Goal: Use online tool/utility: Utilize a website feature to perform a specific function

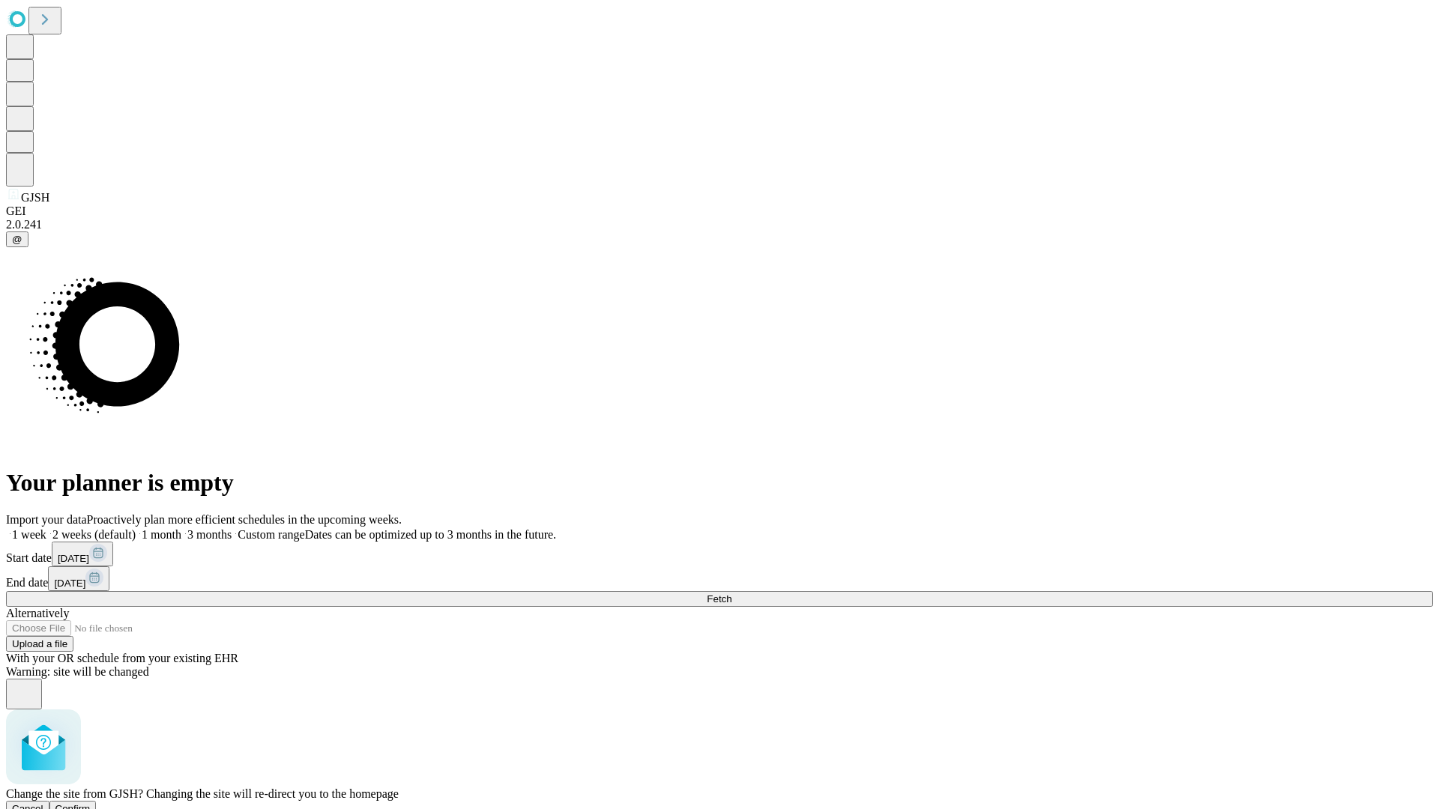
click at [91, 803] on span "Confirm" at bounding box center [72, 808] width 35 height 11
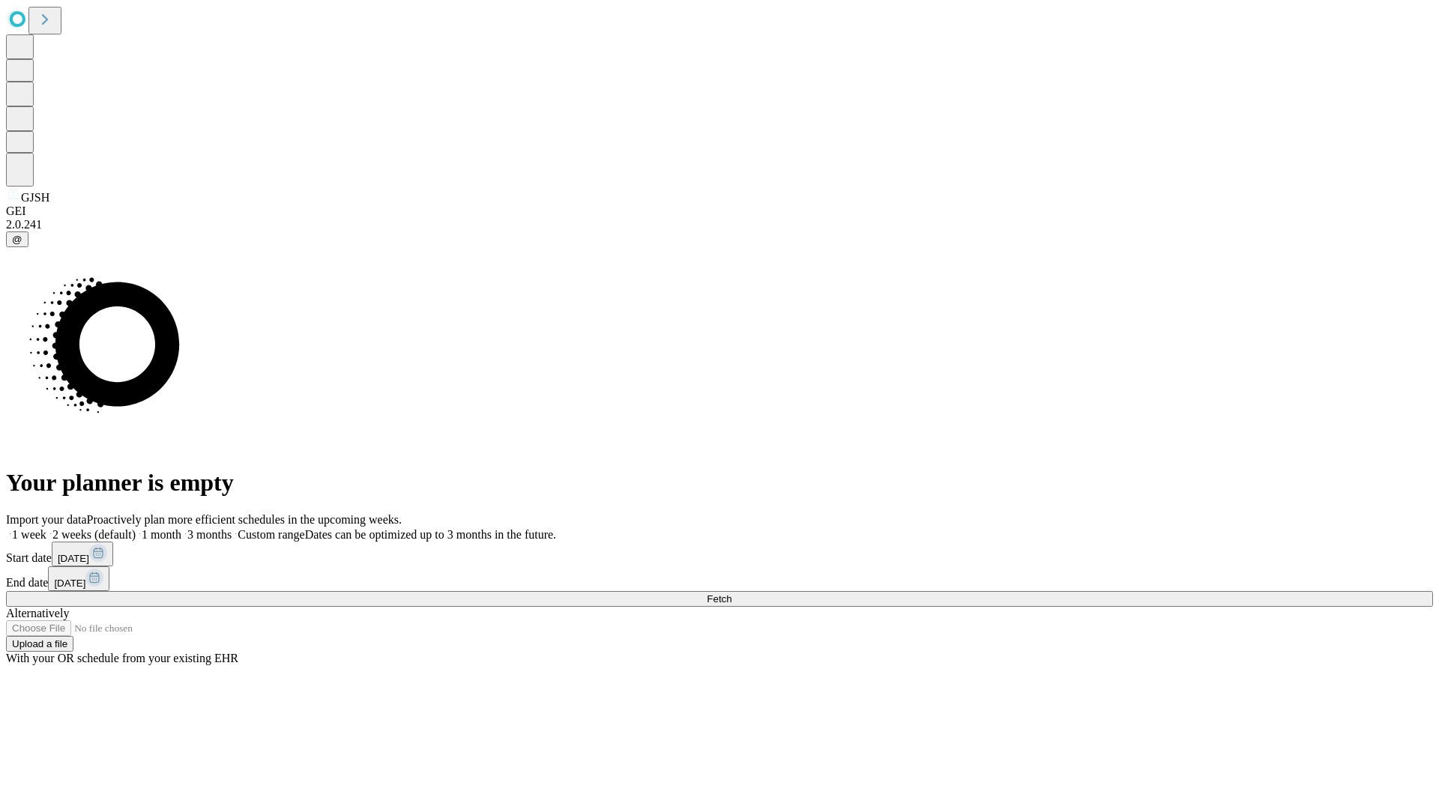
click at [46, 528] on label "1 week" at bounding box center [26, 534] width 40 height 13
click at [731, 593] on span "Fetch" at bounding box center [719, 598] width 25 height 11
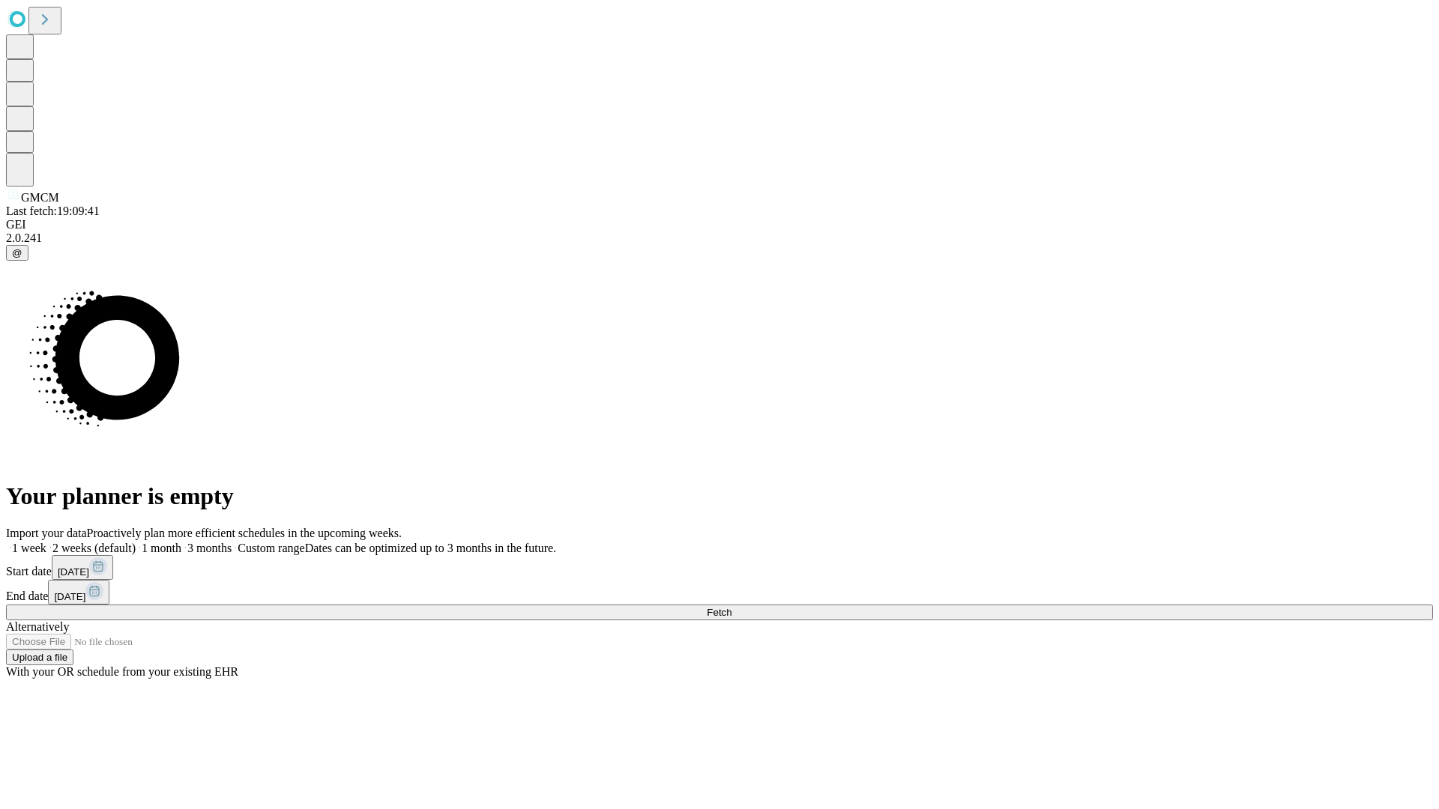
click at [46, 542] on label "1 week" at bounding box center [26, 548] width 40 height 13
click at [731, 607] on span "Fetch" at bounding box center [719, 612] width 25 height 11
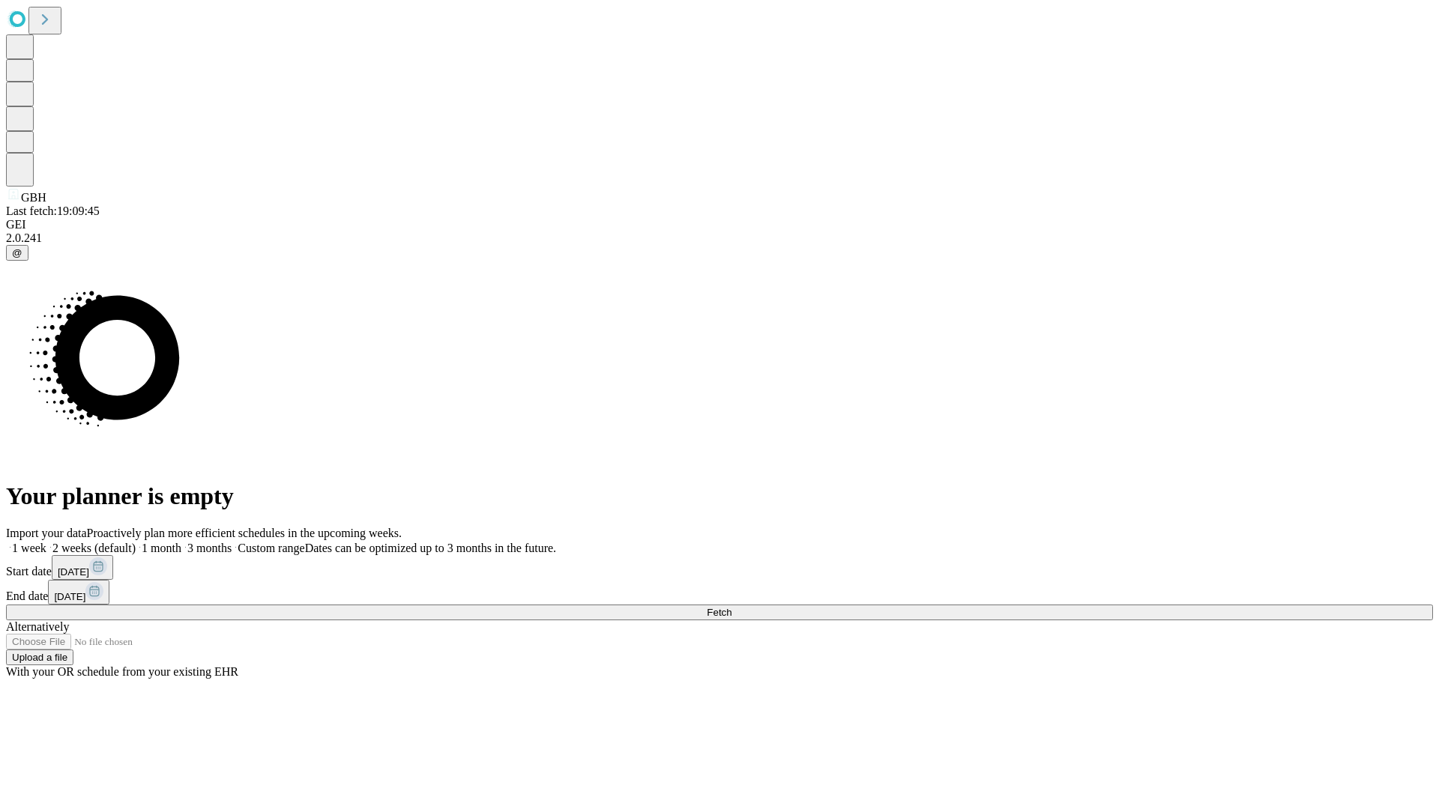
click at [46, 542] on label "1 week" at bounding box center [26, 548] width 40 height 13
click at [731, 607] on span "Fetch" at bounding box center [719, 612] width 25 height 11
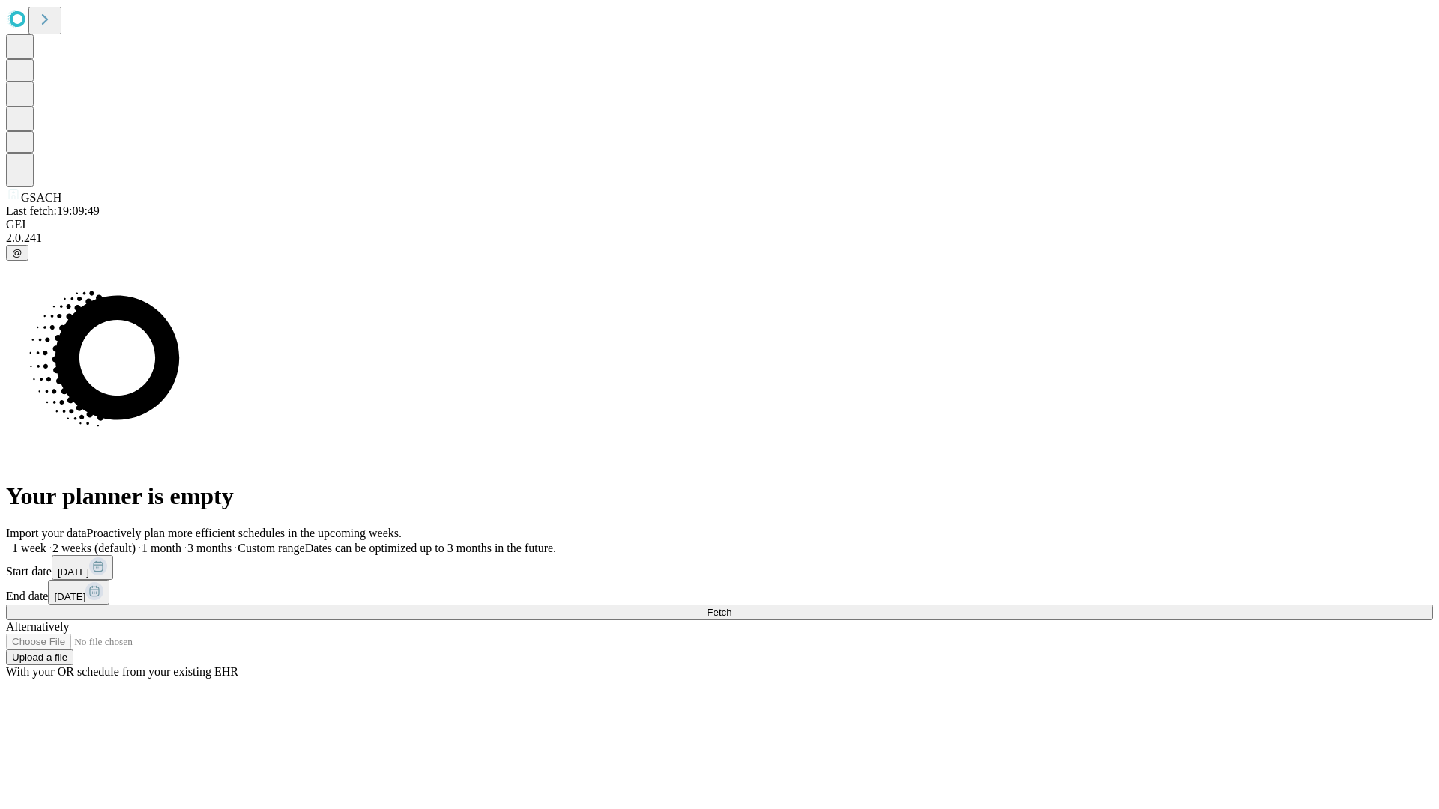
click at [46, 542] on label "1 week" at bounding box center [26, 548] width 40 height 13
click at [731, 607] on span "Fetch" at bounding box center [719, 612] width 25 height 11
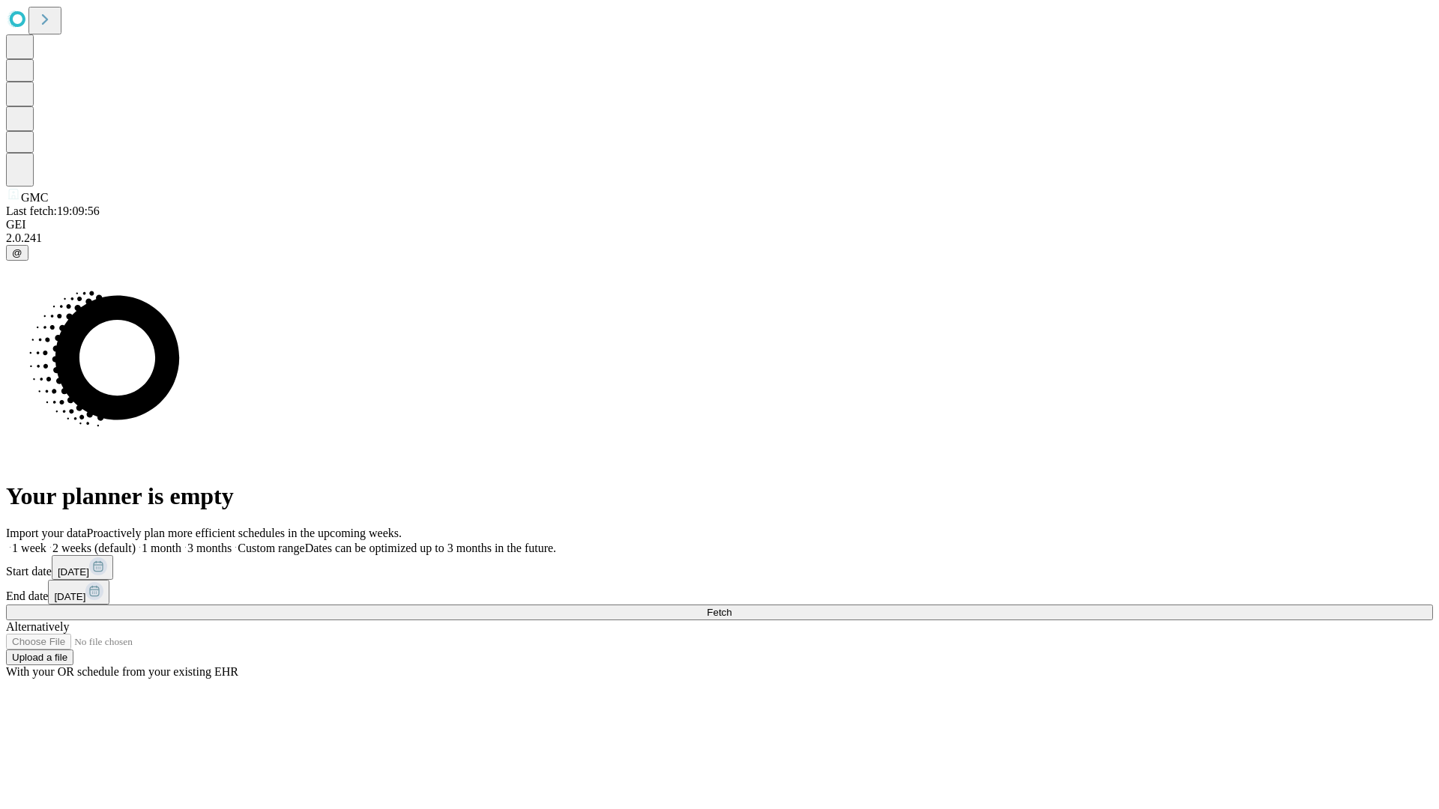
click at [46, 542] on label "1 week" at bounding box center [26, 548] width 40 height 13
click at [731, 607] on span "Fetch" at bounding box center [719, 612] width 25 height 11
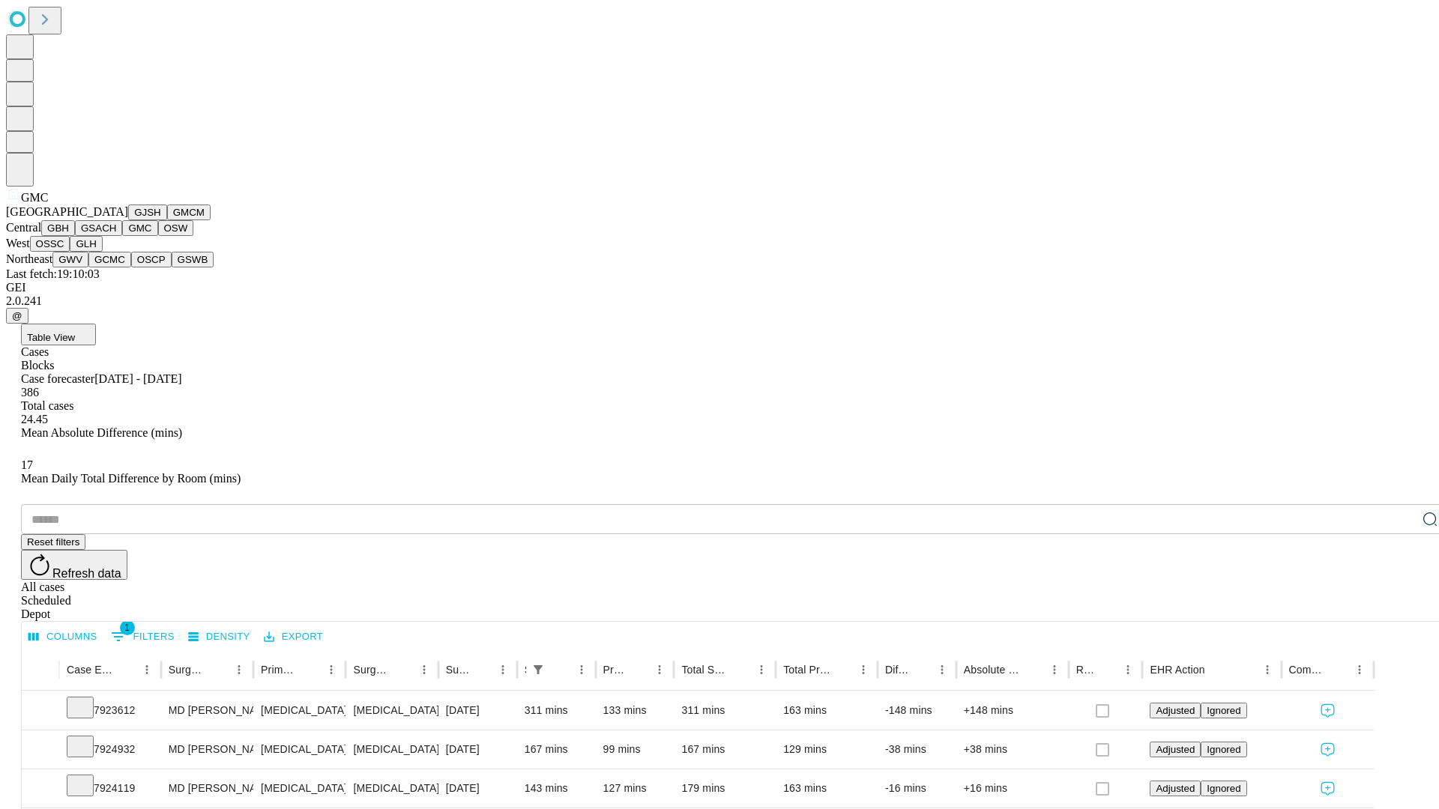
click at [158, 236] on button "OSW" at bounding box center [176, 228] width 36 height 16
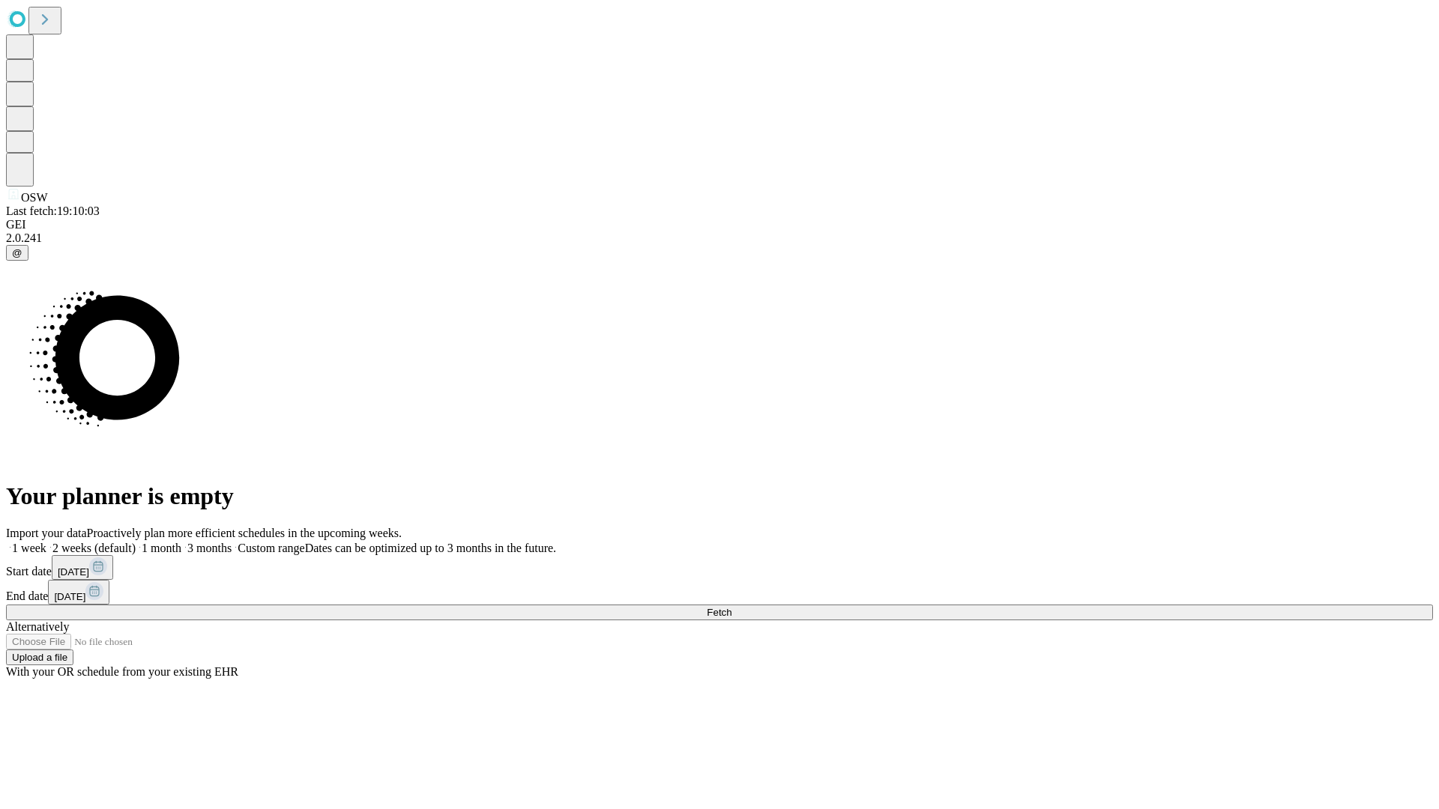
click at [46, 542] on label "1 week" at bounding box center [26, 548] width 40 height 13
click at [731, 607] on span "Fetch" at bounding box center [719, 612] width 25 height 11
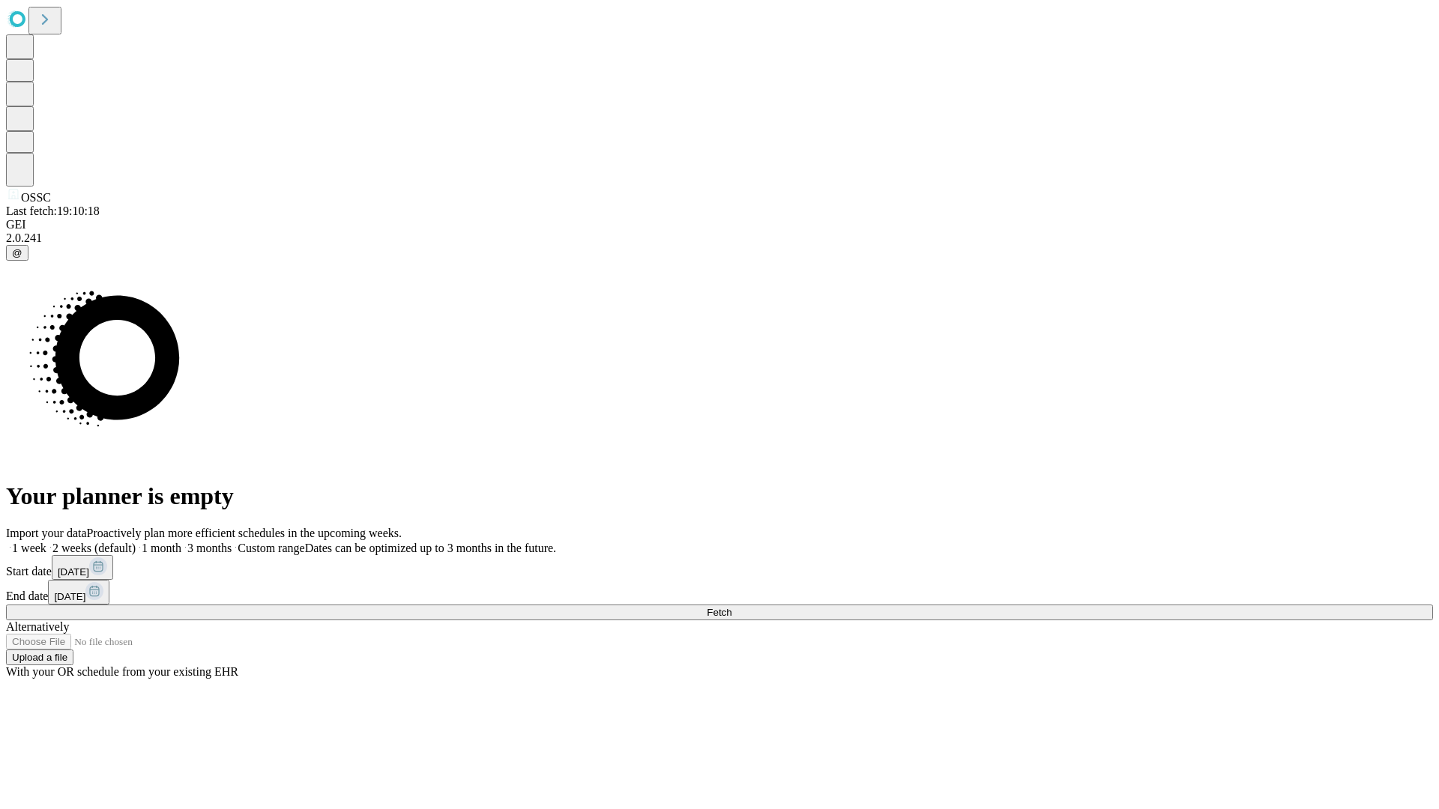
click at [46, 542] on label "1 week" at bounding box center [26, 548] width 40 height 13
click at [731, 607] on span "Fetch" at bounding box center [719, 612] width 25 height 11
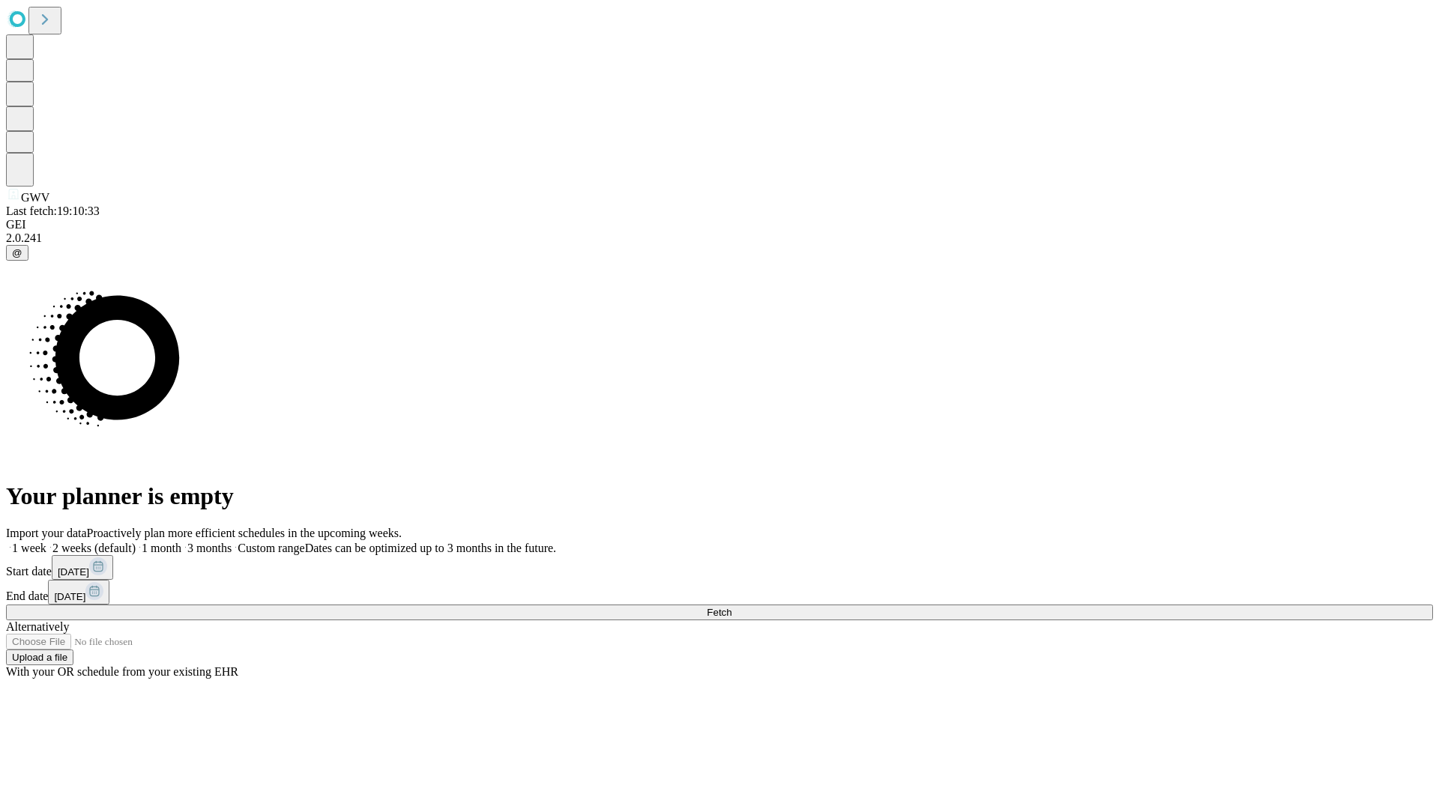
click at [46, 542] on label "1 week" at bounding box center [26, 548] width 40 height 13
click at [731, 607] on span "Fetch" at bounding box center [719, 612] width 25 height 11
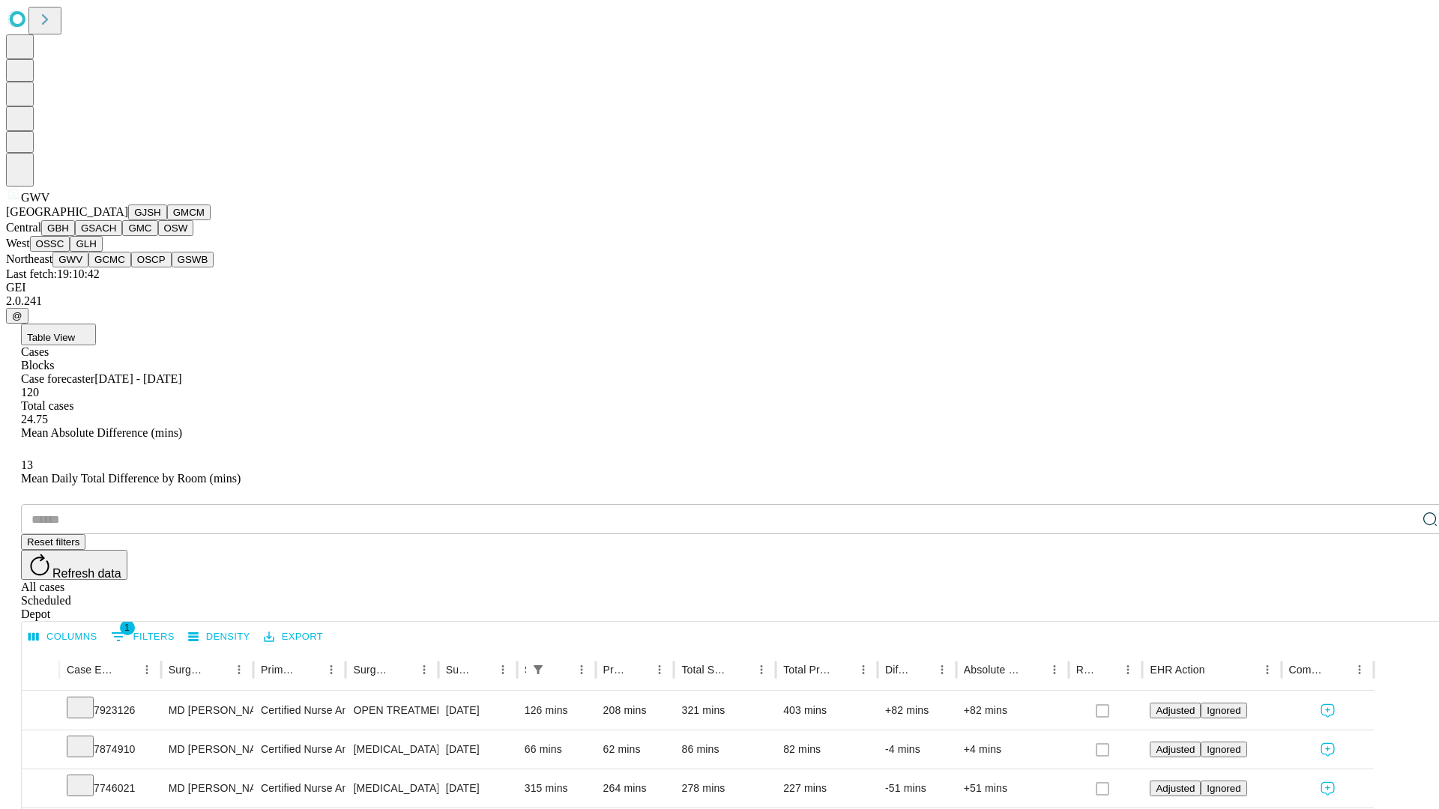
click at [116, 267] on button "GCMC" at bounding box center [109, 260] width 43 height 16
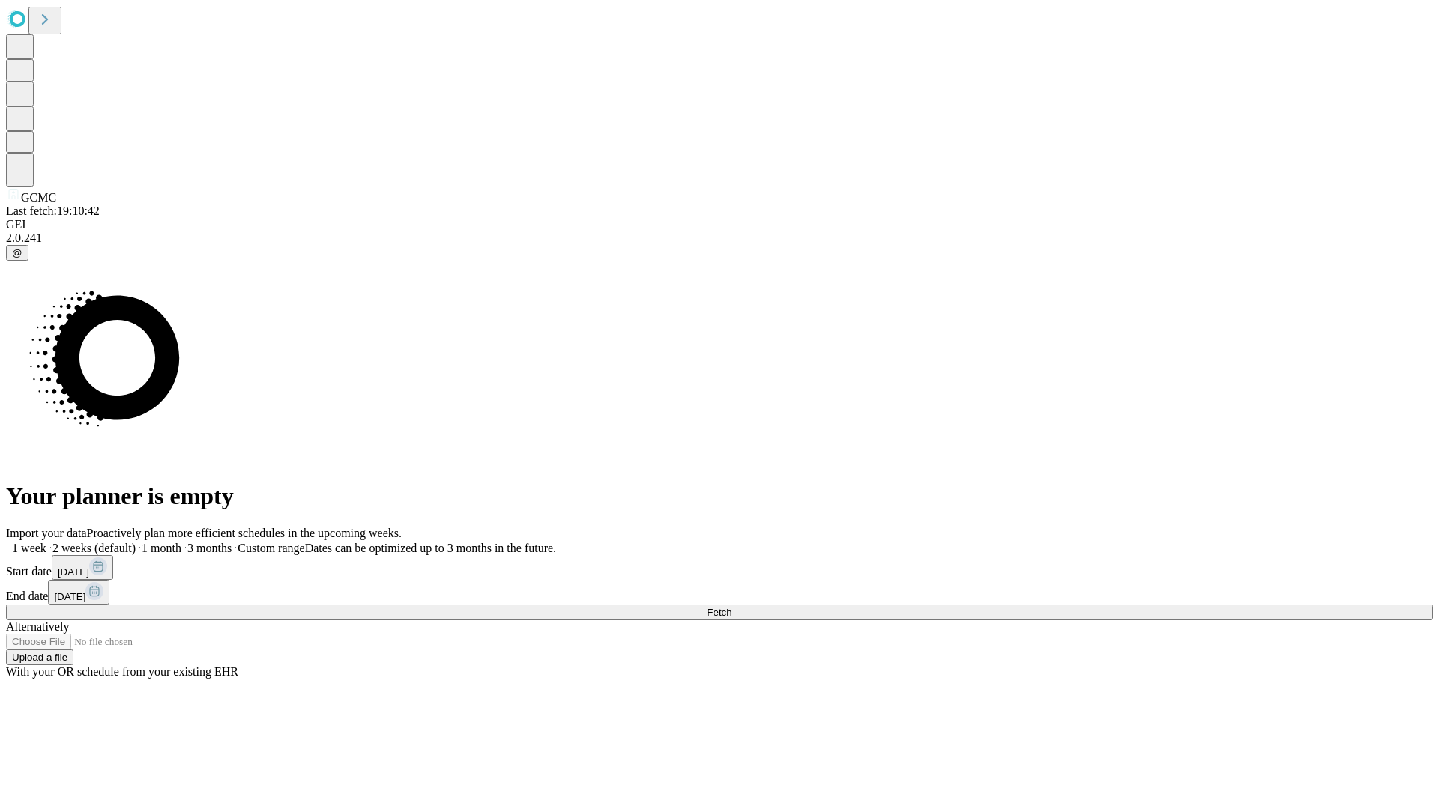
click at [46, 542] on label "1 week" at bounding box center [26, 548] width 40 height 13
click at [731, 607] on span "Fetch" at bounding box center [719, 612] width 25 height 11
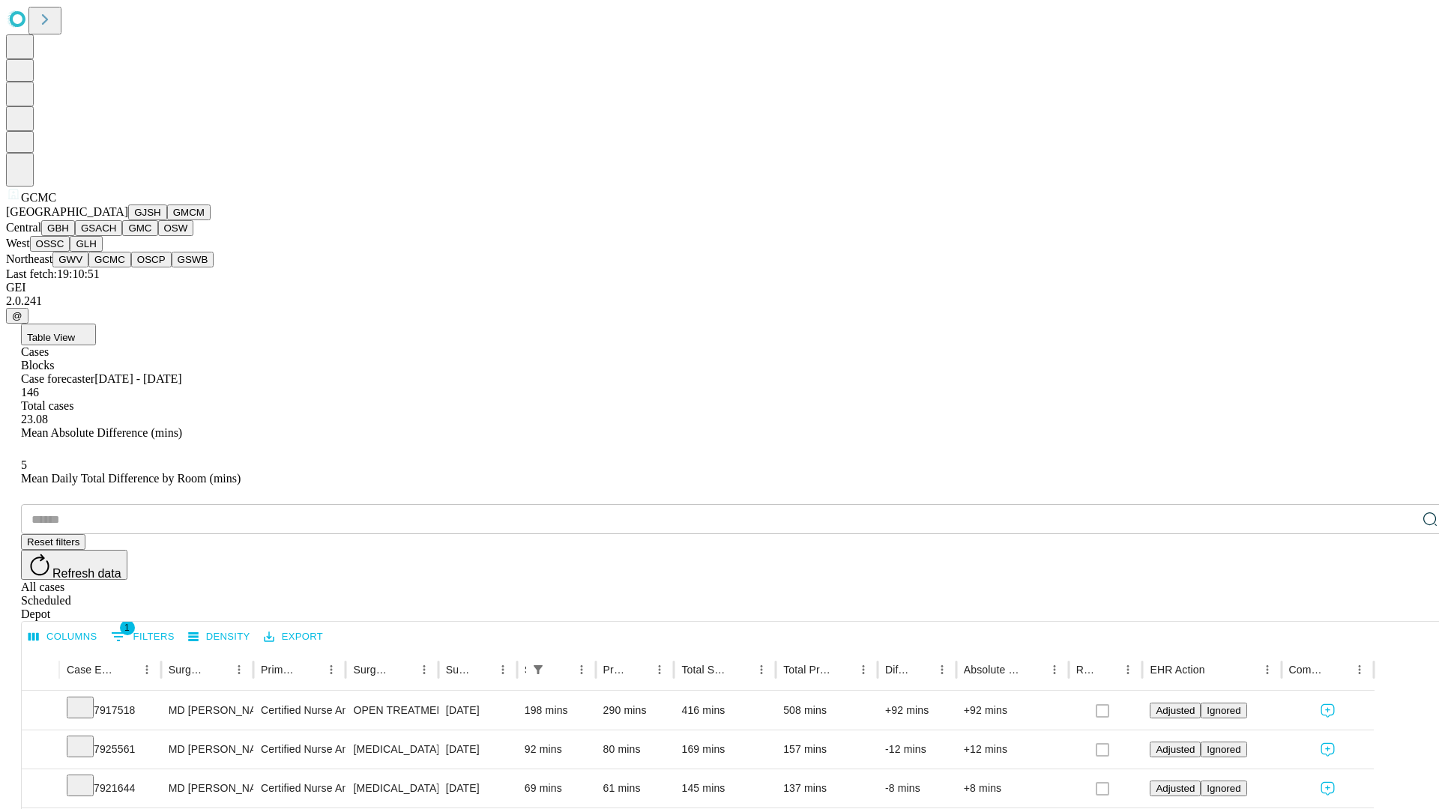
click at [131, 267] on button "OSCP" at bounding box center [151, 260] width 40 height 16
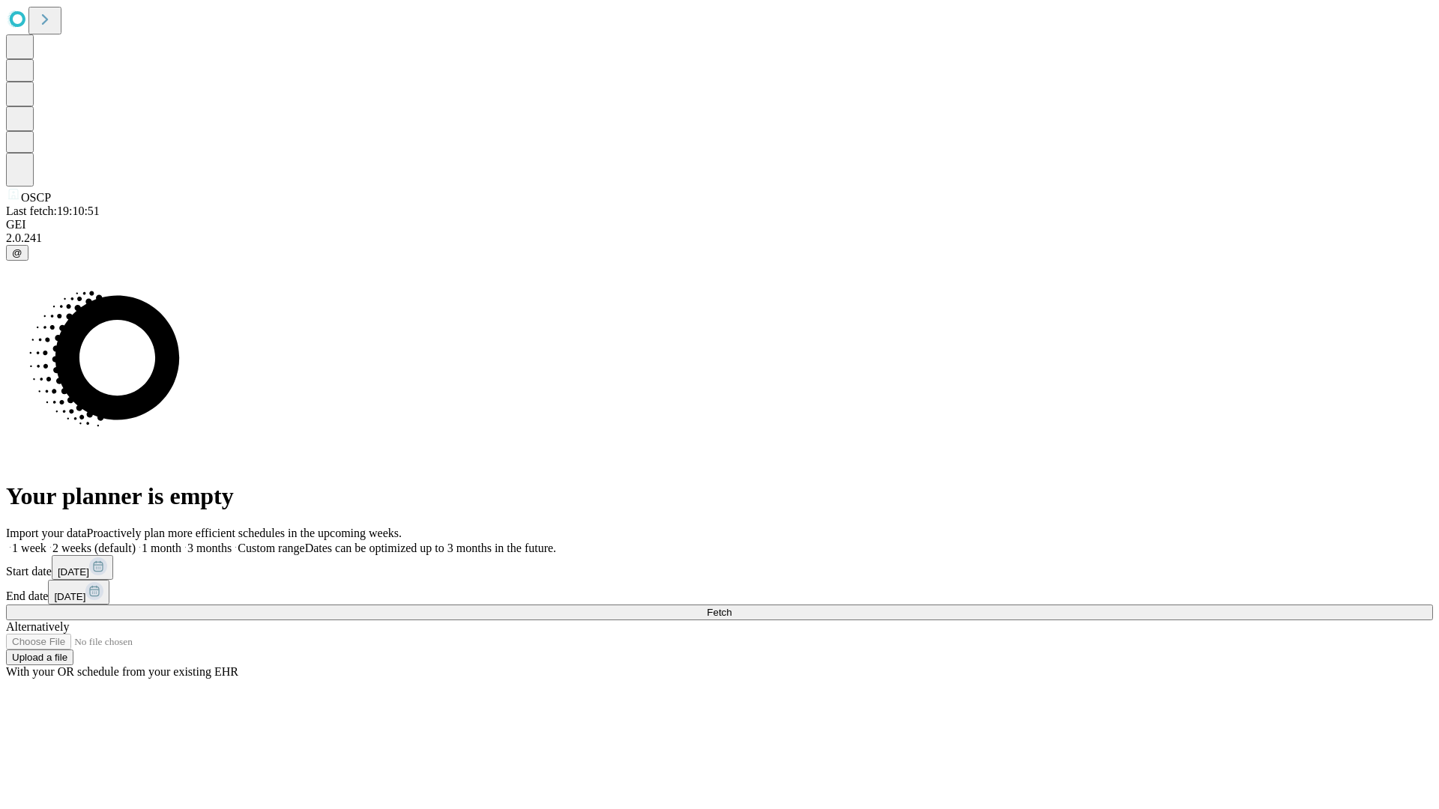
click at [46, 542] on label "1 week" at bounding box center [26, 548] width 40 height 13
click at [731, 607] on span "Fetch" at bounding box center [719, 612] width 25 height 11
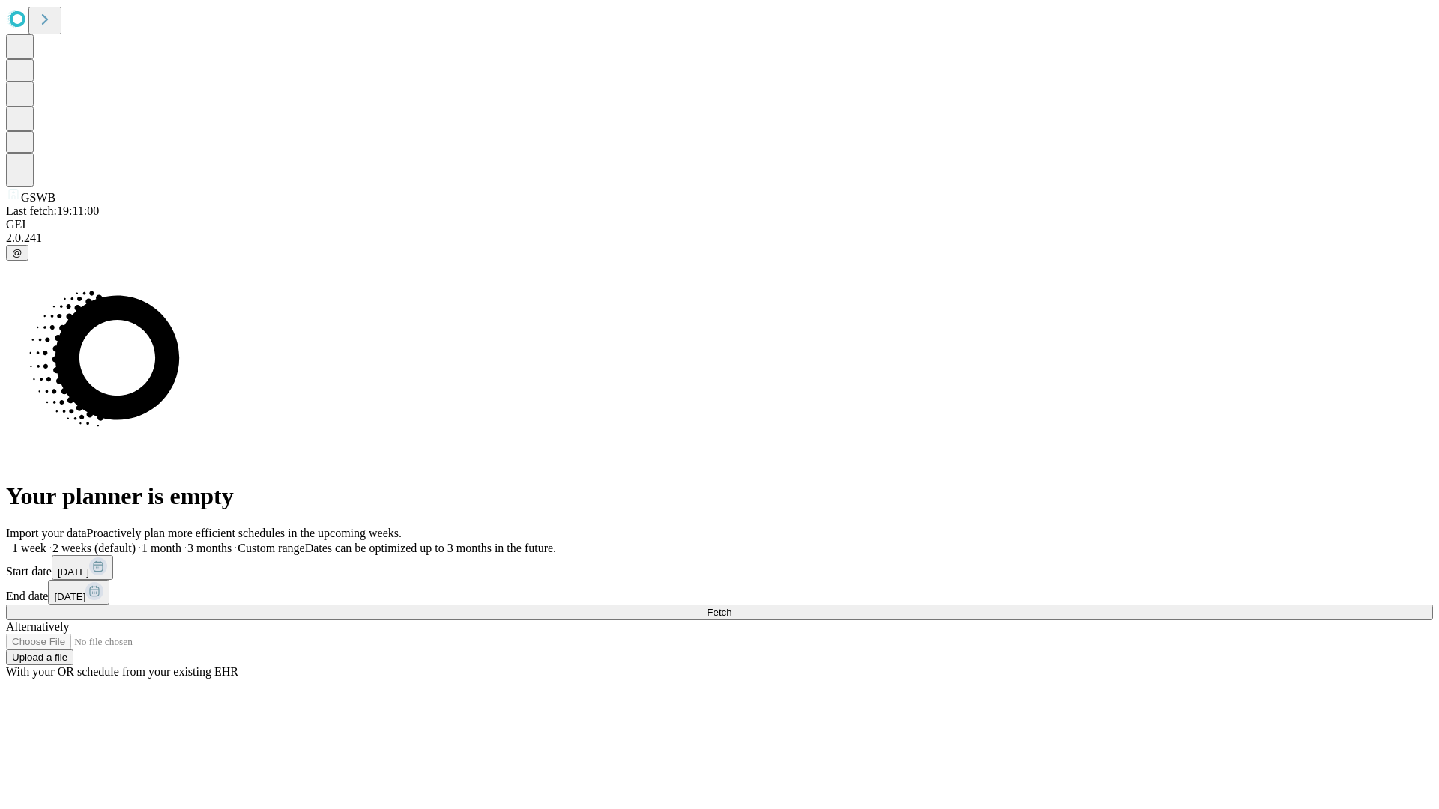
click at [46, 542] on label "1 week" at bounding box center [26, 548] width 40 height 13
click at [731, 607] on span "Fetch" at bounding box center [719, 612] width 25 height 11
